Goal: Use online tool/utility: Use online tool/utility

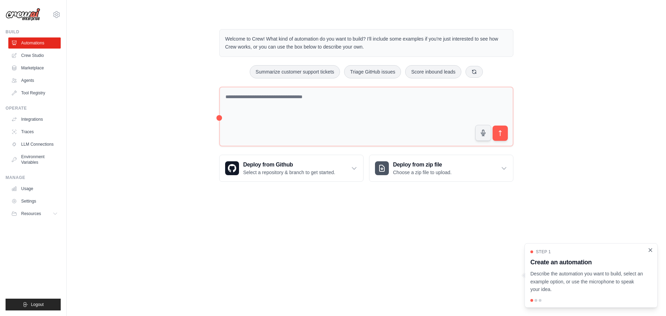
click at [652, 251] on icon "Close walkthrough" at bounding box center [650, 249] width 3 height 3
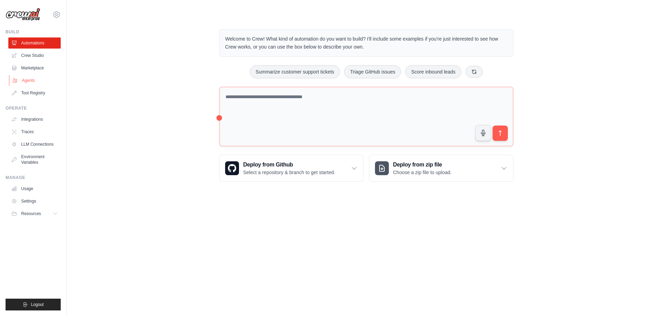
click at [23, 84] on link "Agents" at bounding box center [35, 80] width 52 height 11
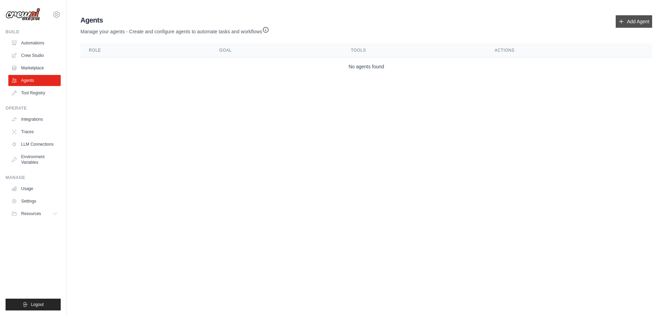
click at [635, 23] on link "Add Agent" at bounding box center [634, 21] width 36 height 12
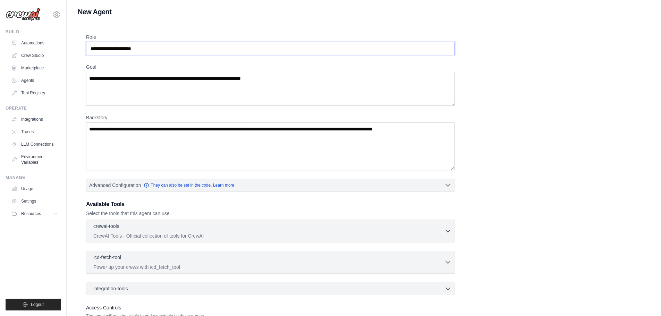
click at [131, 51] on input "Role" at bounding box center [270, 48] width 369 height 13
click at [194, 49] on input "Role" at bounding box center [270, 48] width 369 height 13
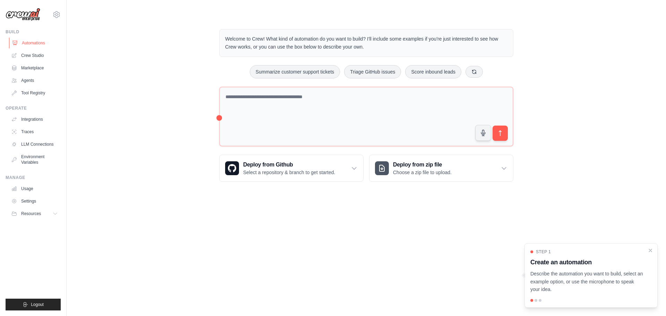
click at [39, 45] on link "Automations" at bounding box center [35, 42] width 52 height 11
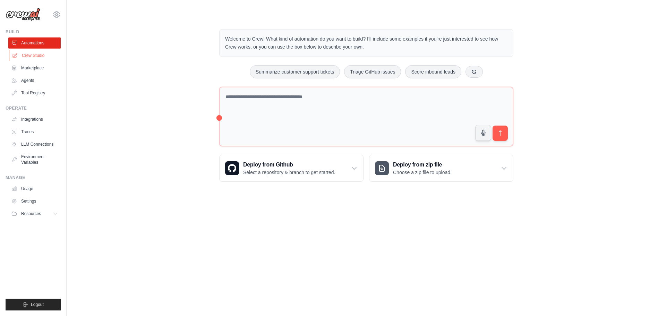
click at [35, 52] on link "Crew Studio" at bounding box center [35, 55] width 52 height 11
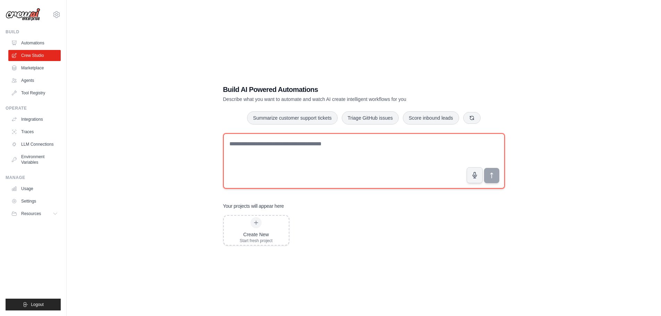
click at [243, 144] on textarea at bounding box center [364, 161] width 282 height 56
type textarea "*"
type textarea "**********"
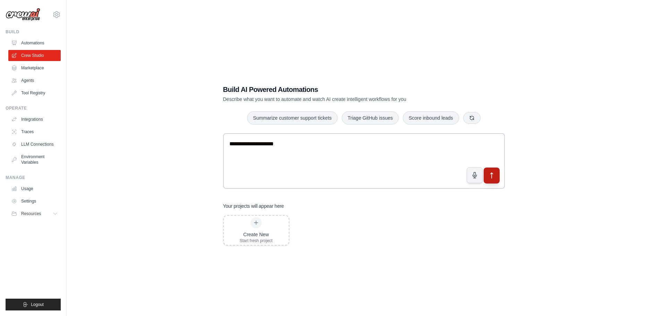
click at [490, 176] on icon "submit" at bounding box center [491, 175] width 7 height 7
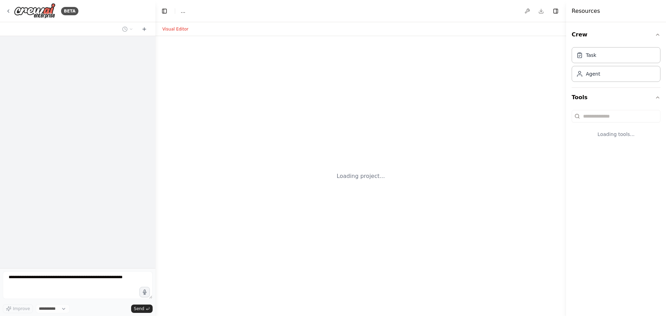
select select "****"
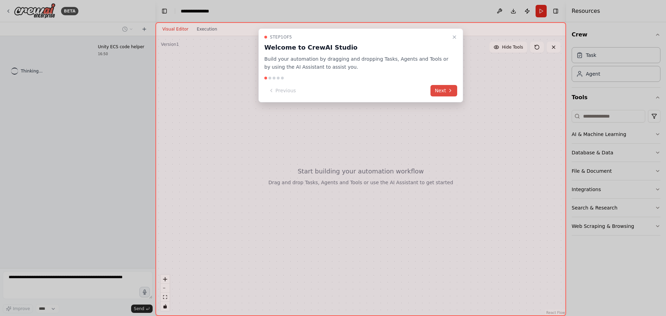
click at [450, 93] on icon at bounding box center [451, 91] width 6 height 6
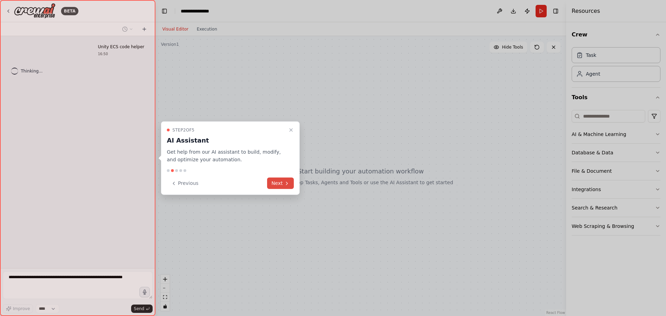
click at [275, 183] on button "Next" at bounding box center [280, 183] width 27 height 11
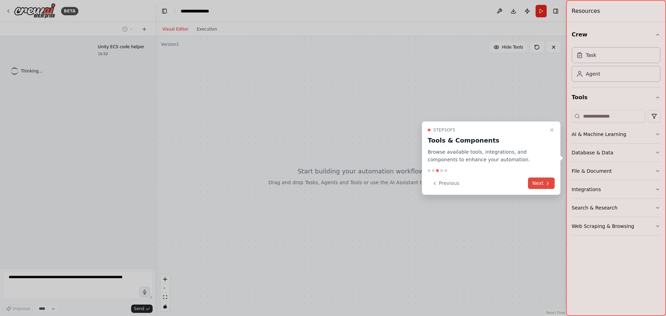
click at [534, 180] on button "Next" at bounding box center [541, 183] width 27 height 11
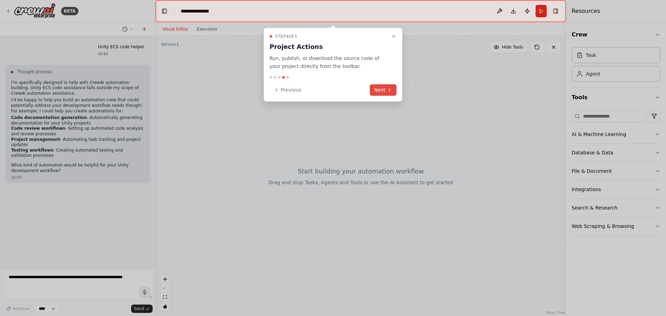
click at [389, 93] on button "Next" at bounding box center [383, 89] width 27 height 11
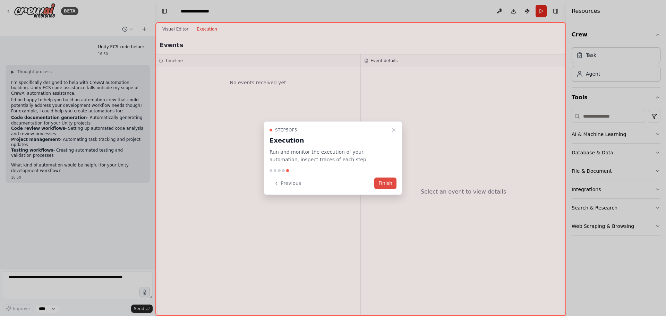
click at [385, 183] on button "Finish" at bounding box center [385, 183] width 22 height 11
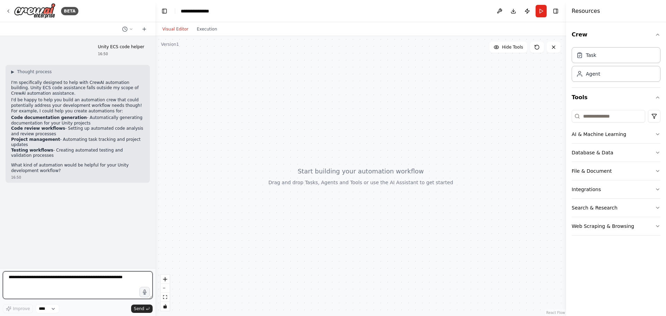
click at [37, 281] on textarea at bounding box center [78, 285] width 150 height 28
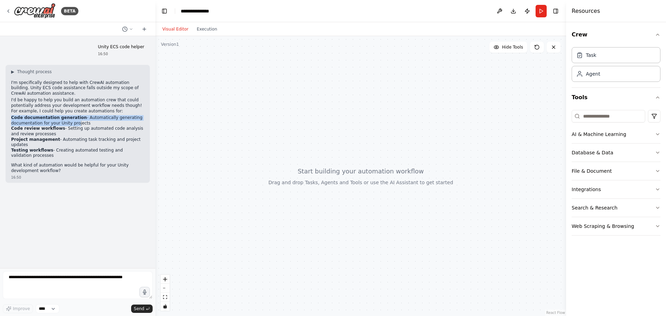
drag, startPoint x: 10, startPoint y: 119, endPoint x: 73, endPoint y: 120, distance: 62.1
click at [73, 120] on div "▶ Thought process I'm specifically designed to help with CrewAI automation buil…" at bounding box center [78, 124] width 144 height 118
click at [75, 120] on li "Code documentation generation - Automatically generating documentation for your…" at bounding box center [77, 120] width 133 height 11
drag, startPoint x: 75, startPoint y: 120, endPoint x: 14, endPoint y: 119, distance: 61.4
click at [14, 119] on li "Code documentation generation - Automatically generating documentation for your…" at bounding box center [77, 120] width 133 height 11
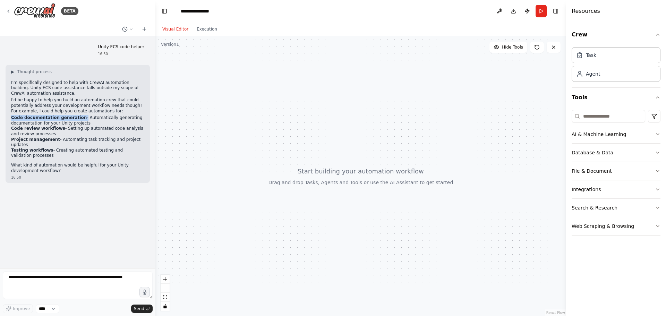
copy li "Code documentation generation"
click at [39, 275] on textarea at bounding box center [78, 285] width 150 height 28
paste textarea "**********"
type textarea "**********"
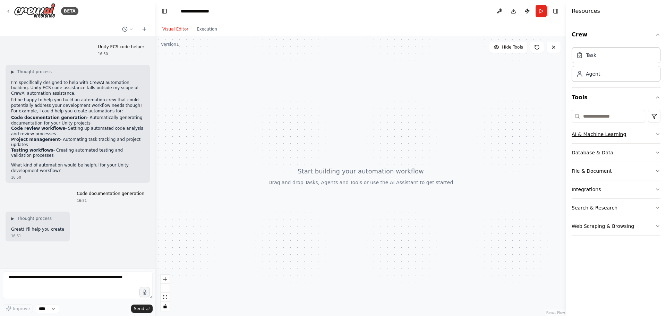
click at [623, 135] on button "AI & Machine Learning" at bounding box center [616, 134] width 89 height 18
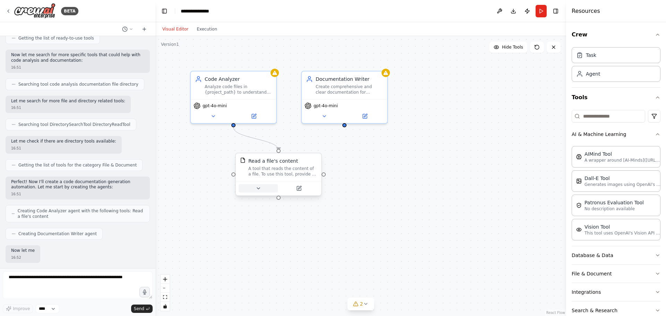
scroll to position [261, 0]
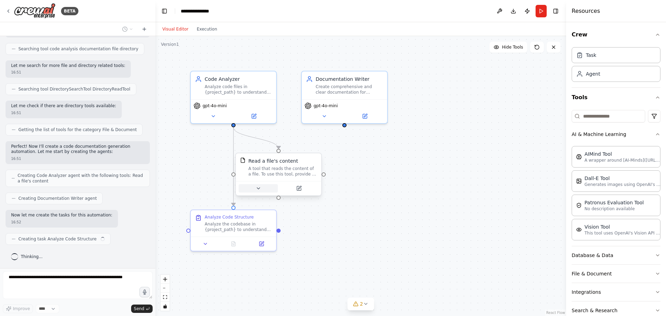
click at [263, 187] on button at bounding box center [258, 188] width 39 height 8
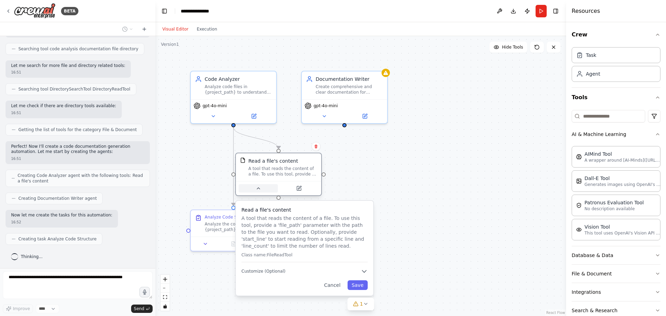
click at [263, 187] on button at bounding box center [258, 188] width 39 height 8
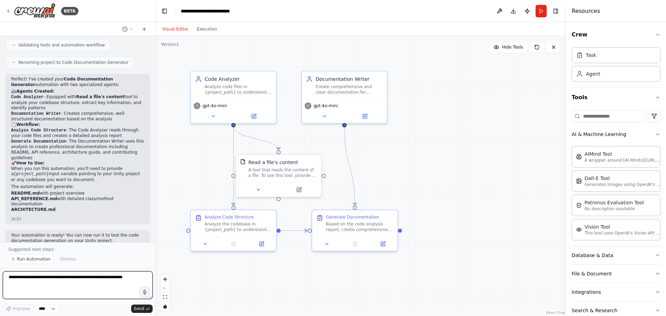
scroll to position [523, 0]
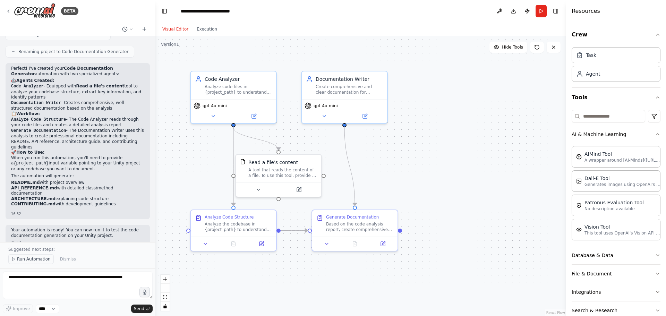
click at [24, 263] on button "Run Automation" at bounding box center [30, 259] width 45 height 10
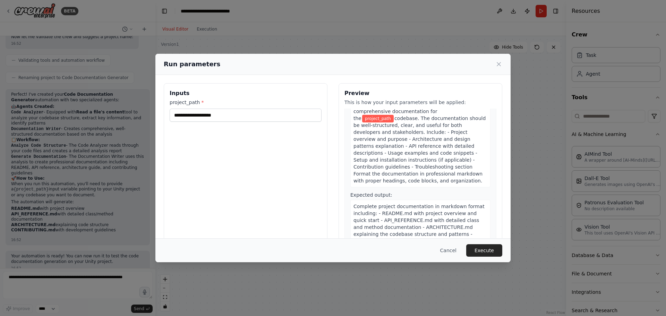
scroll to position [223, 0]
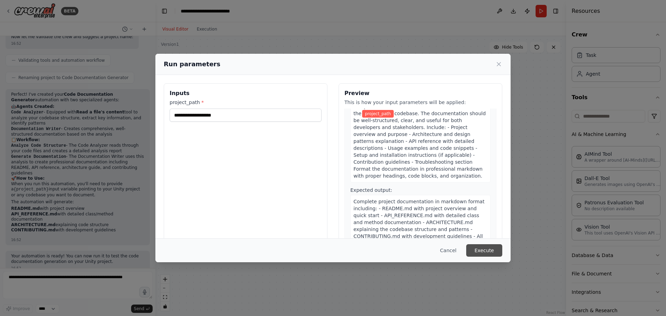
click at [480, 254] on button "Execute" at bounding box center [484, 250] width 36 height 12
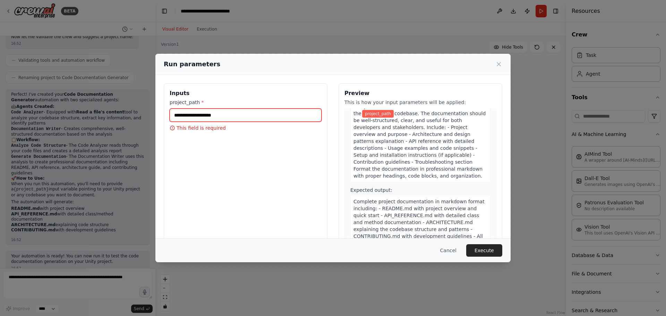
click at [218, 112] on input "project_path *" at bounding box center [246, 115] width 152 height 13
click at [447, 248] on button "Cancel" at bounding box center [448, 250] width 27 height 12
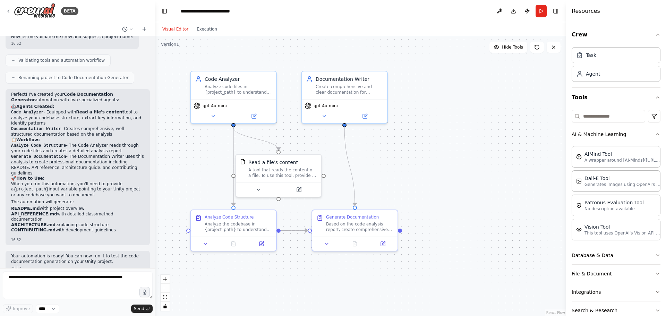
click at [447, 248] on div ".deletable-edge-delete-btn { width: 20px; height: 20px; border: 0px solid #ffff…" at bounding box center [360, 176] width 411 height 280
